Goal: Task Accomplishment & Management: Use online tool/utility

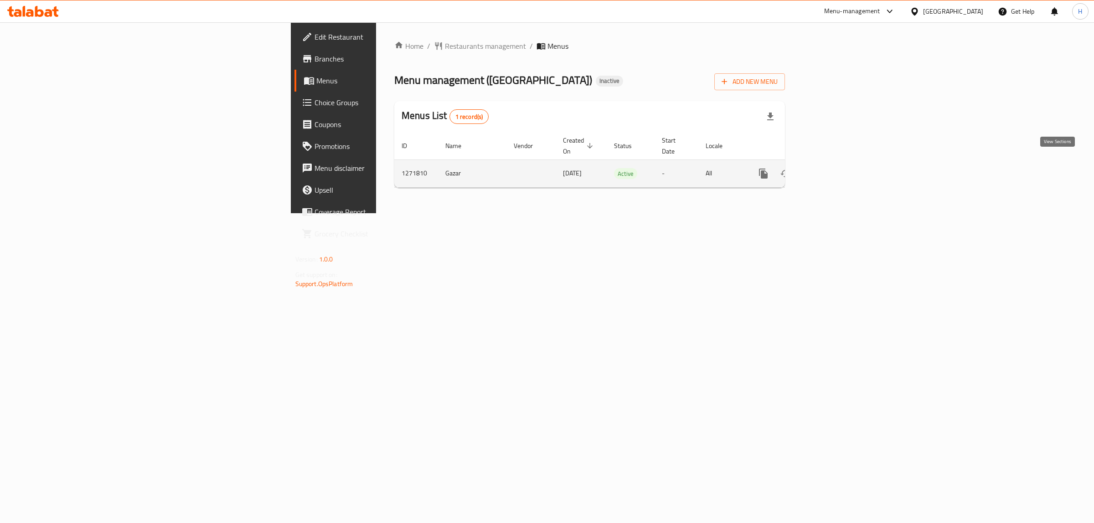
click at [840, 163] on link "enhanced table" at bounding box center [829, 174] width 22 height 22
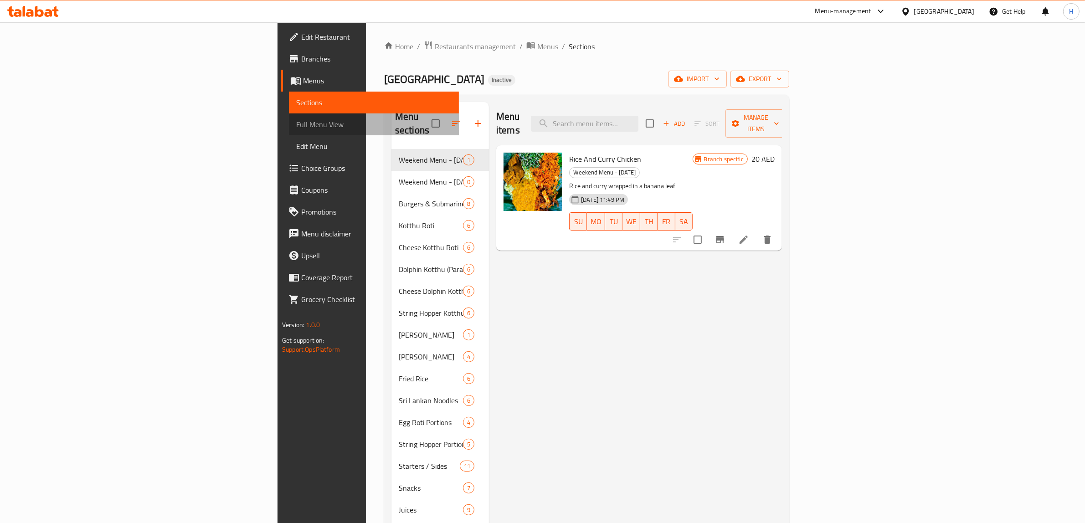
click at [296, 126] on span "Full Menu View" at bounding box center [373, 124] width 155 height 11
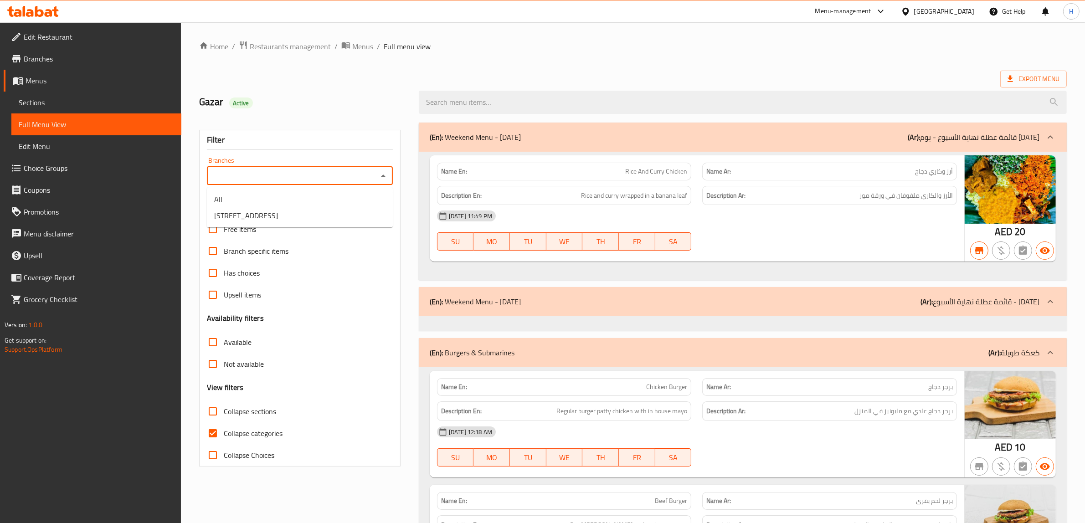
click at [271, 177] on input "Branches" at bounding box center [292, 176] width 165 height 13
click at [273, 207] on li "[STREET_ADDRESS]" at bounding box center [300, 215] width 186 height 16
type input "[STREET_ADDRESS]"
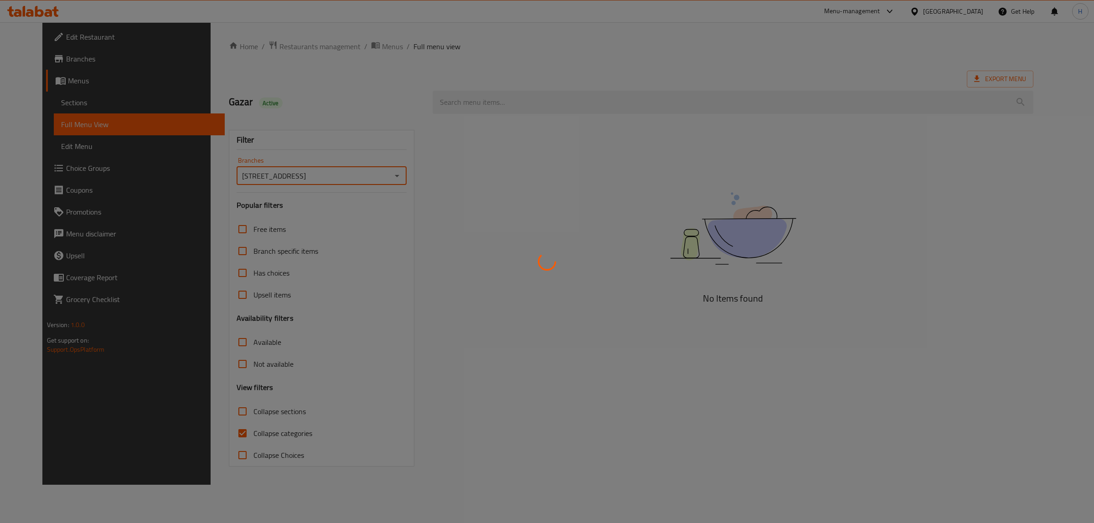
click at [213, 434] on div at bounding box center [547, 261] width 1094 height 523
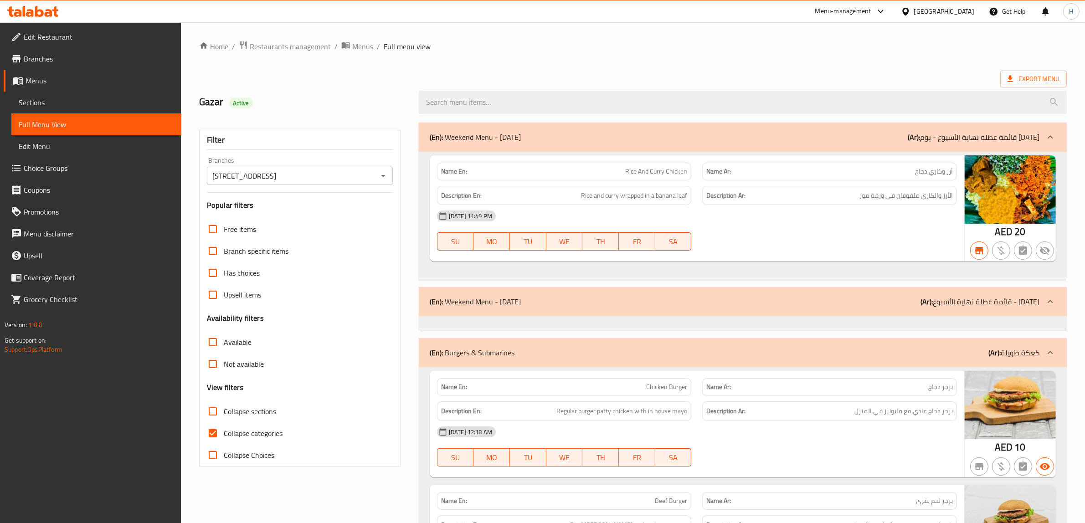
click at [218, 434] on input "Collapse categories" at bounding box center [213, 433] width 22 height 22
checkbox input "false"
click at [458, 179] on div "Name En: Rice And Curry Chicken" at bounding box center [564, 172] width 255 height 18
click at [458, 175] on strong "Name En:" at bounding box center [454, 172] width 26 height 10
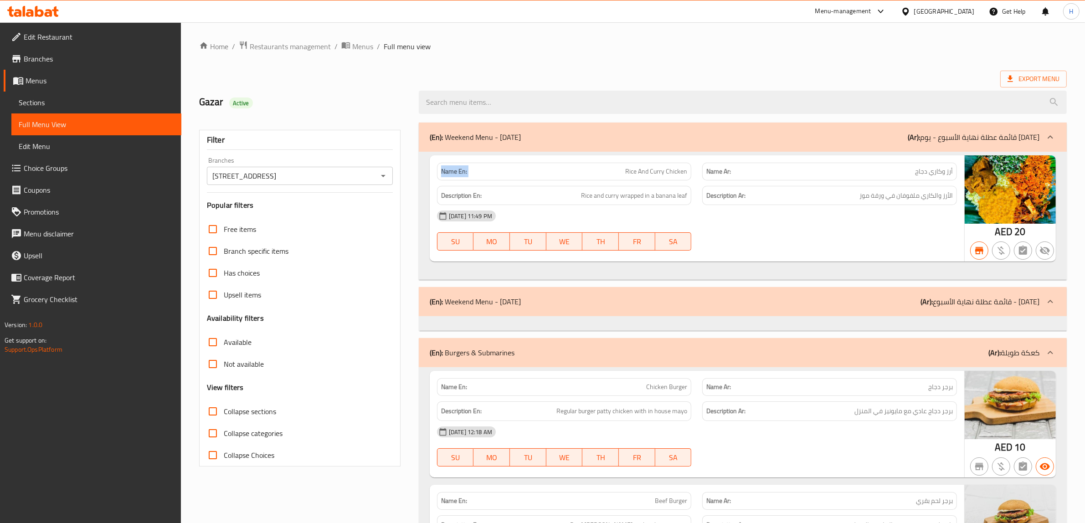
click at [458, 175] on strong "Name En:" at bounding box center [454, 172] width 26 height 10
copy strong "Name En:"
click at [591, 147] on div "(En): Weekend Menu - [DATE] (Ar): قائمة عطلة نهاية الأسبوع - يوم [DATE]" at bounding box center [743, 137] width 648 height 29
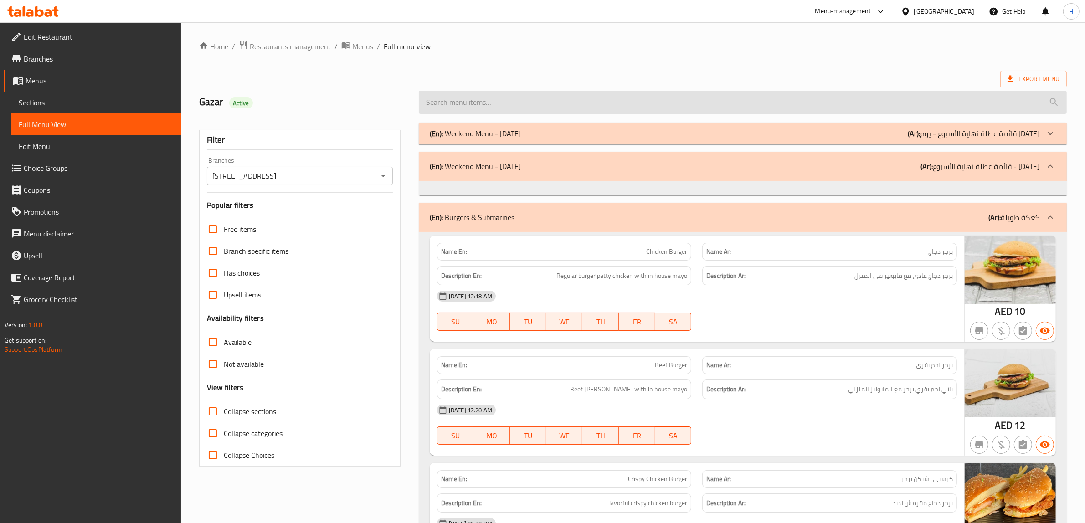
click at [547, 106] on input "search" at bounding box center [743, 102] width 648 height 23
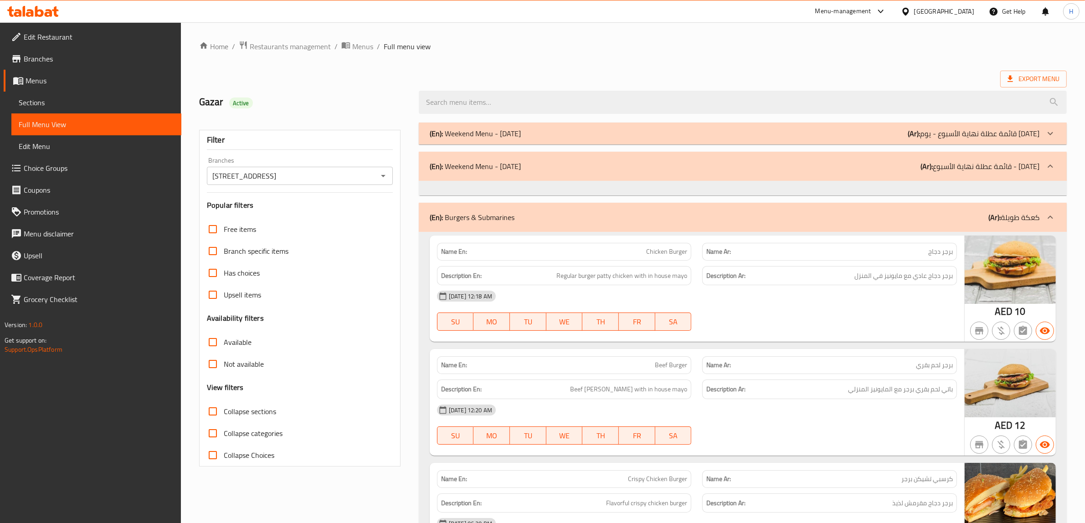
click at [550, 80] on div "Export Menu" at bounding box center [633, 79] width 868 height 17
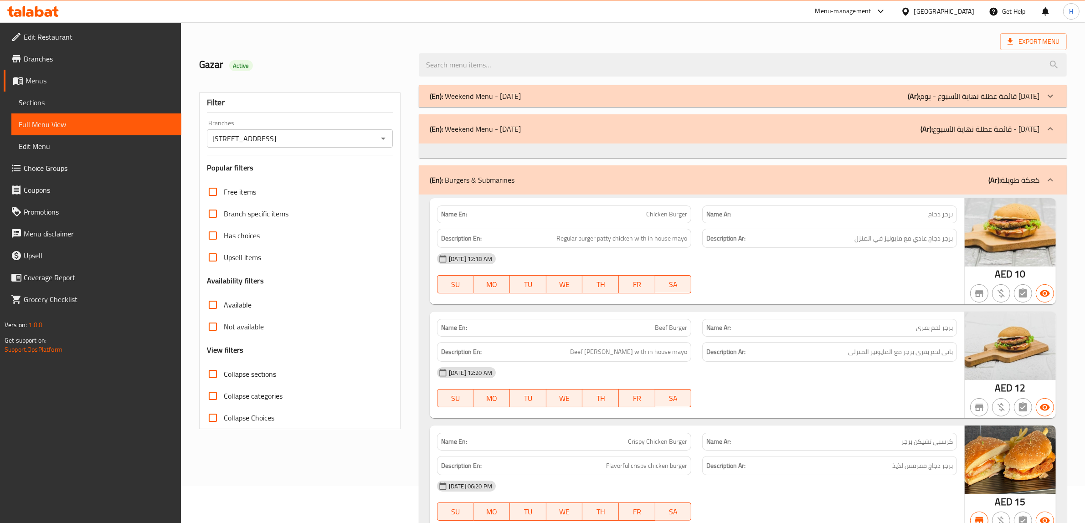
scroll to position [57, 0]
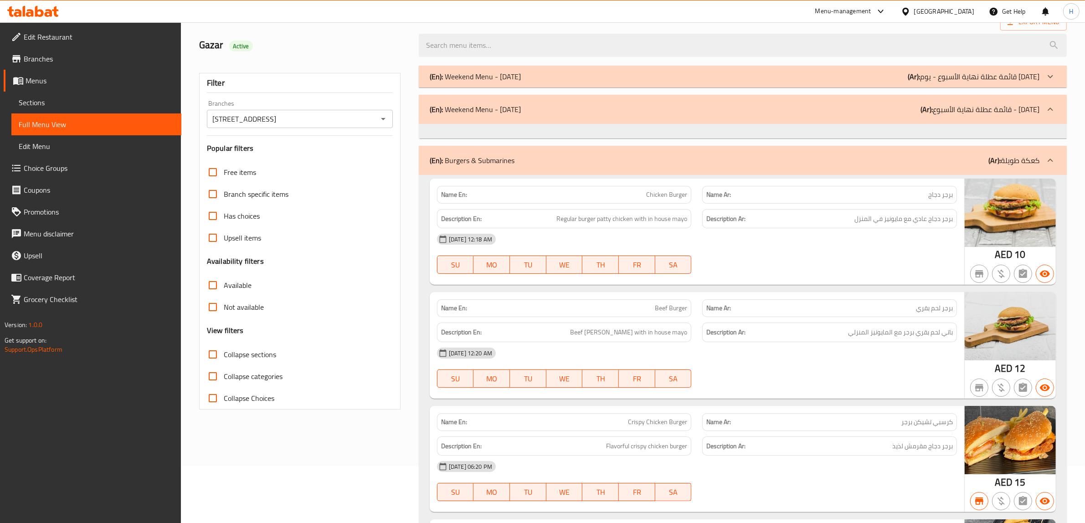
click at [490, 239] on span "[DATE] 12:18 AM" at bounding box center [470, 239] width 51 height 9
copy div "[DATE] 12:18 AM SU MO TU WE TH FR SA"
click at [621, 244] on div "[DATE] 12:18 AM" at bounding box center [697, 239] width 531 height 22
